Goal: Entertainment & Leisure: Consume media (video, audio)

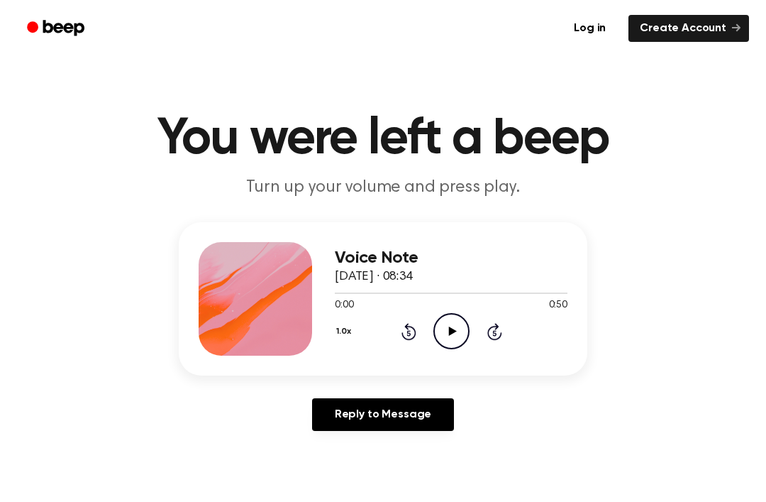
click at [441, 327] on icon "Play Audio" at bounding box center [452, 331] width 36 height 36
click at [409, 282] on span "[DATE] · 08:34" at bounding box center [374, 276] width 78 height 13
click at [443, 295] on div at bounding box center [451, 292] width 233 height 11
click at [483, 292] on div at bounding box center [451, 292] width 233 height 11
click at [518, 297] on div at bounding box center [451, 292] width 233 height 11
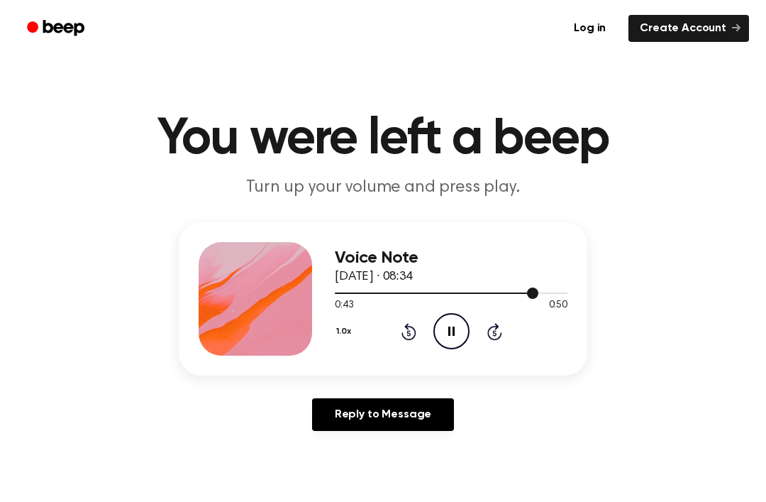
click at [462, 296] on div at bounding box center [451, 292] width 233 height 11
click at [450, 297] on div at bounding box center [451, 292] width 233 height 11
click at [453, 333] on icon at bounding box center [451, 330] width 6 height 9
click at [437, 340] on circle at bounding box center [451, 331] width 35 height 35
click at [458, 330] on icon "Pause Audio" at bounding box center [452, 331] width 36 height 36
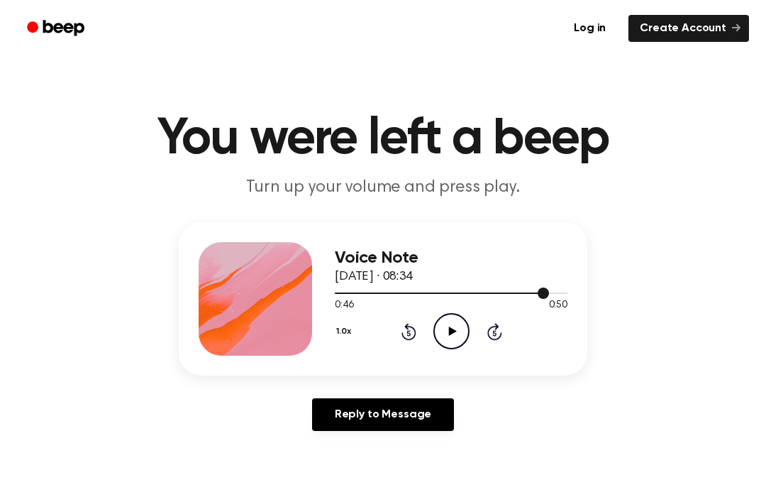
click at [475, 294] on div at bounding box center [451, 292] width 233 height 11
click at [446, 341] on icon "Play Audio" at bounding box center [452, 331] width 36 height 36
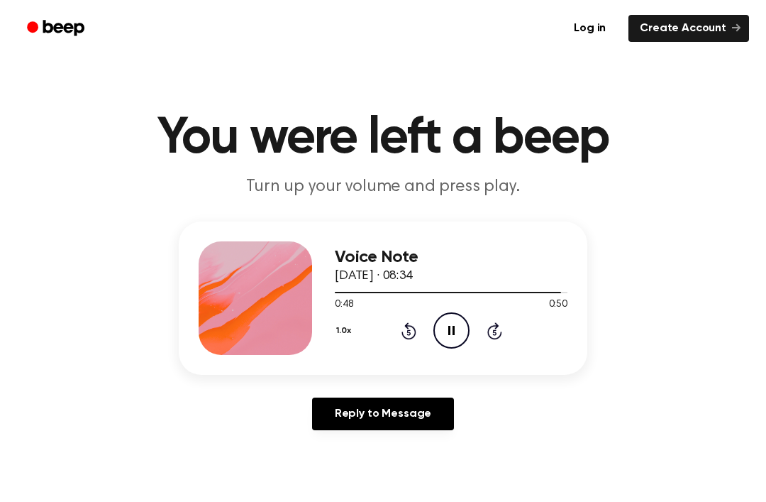
click at [446, 329] on icon "Pause Audio" at bounding box center [452, 330] width 36 height 36
click at [448, 334] on icon "Play Audio" at bounding box center [452, 330] width 36 height 36
click at [532, 290] on div at bounding box center [451, 291] width 233 height 11
click at [453, 329] on icon at bounding box center [452, 330] width 8 height 9
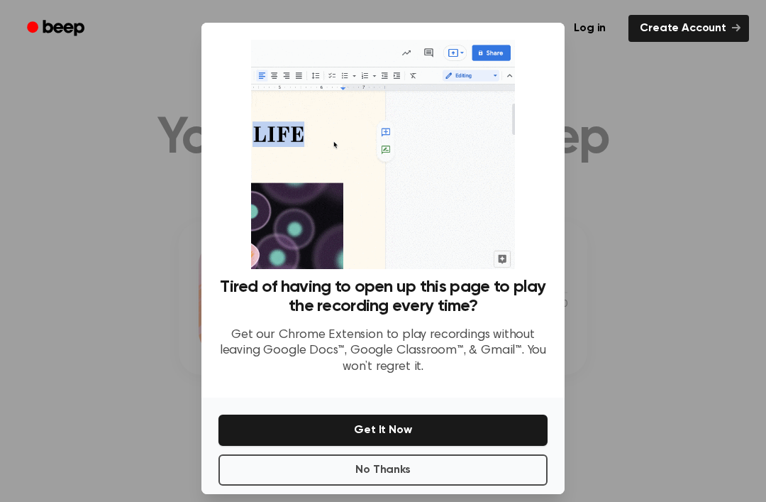
click at [671, 361] on div at bounding box center [383, 251] width 766 height 502
click at [647, 341] on div at bounding box center [383, 251] width 766 height 502
click at [614, 319] on div at bounding box center [383, 251] width 766 height 502
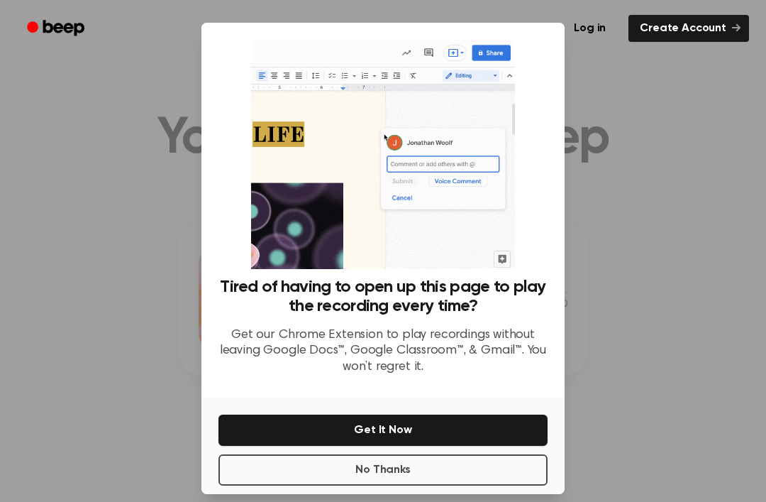
click at [436, 485] on button "No Thanks" at bounding box center [383, 469] width 329 height 31
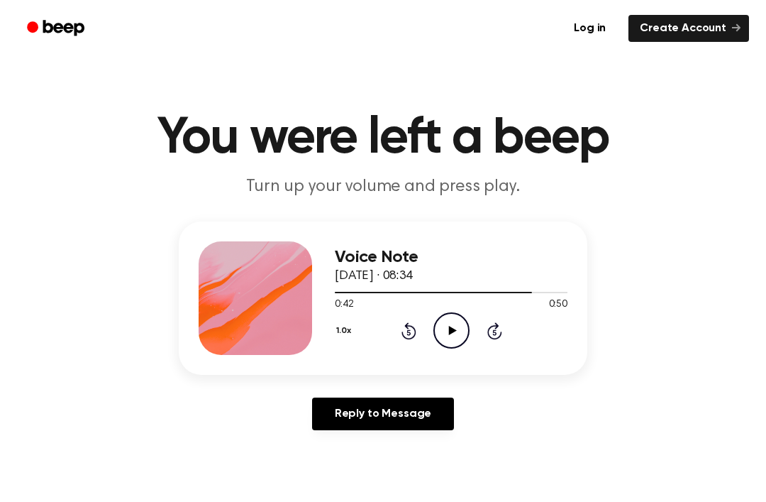
click at [461, 336] on icon "Play Audio" at bounding box center [452, 330] width 36 height 36
click at [446, 326] on icon "Pause Audio" at bounding box center [452, 330] width 36 height 36
click at [459, 337] on icon "Play Audio" at bounding box center [452, 330] width 36 height 36
click at [458, 294] on div at bounding box center [451, 291] width 233 height 11
click at [462, 295] on div at bounding box center [451, 291] width 233 height 11
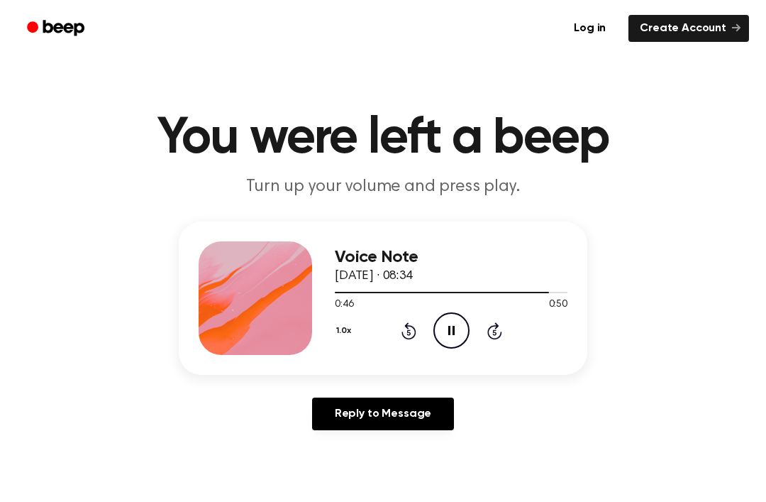
click at [443, 330] on icon "Pause Audio" at bounding box center [452, 330] width 36 height 36
click at [431, 331] on div "1.0x Rewind 5 seconds Play Audio Skip 5 seconds" at bounding box center [451, 330] width 233 height 36
click at [448, 328] on icon "Play Audio" at bounding box center [452, 330] width 36 height 36
click at [470, 289] on div at bounding box center [451, 291] width 233 height 11
click at [447, 334] on icon "Pause Audio" at bounding box center [452, 330] width 36 height 36
